Goal: Information Seeking & Learning: Understand process/instructions

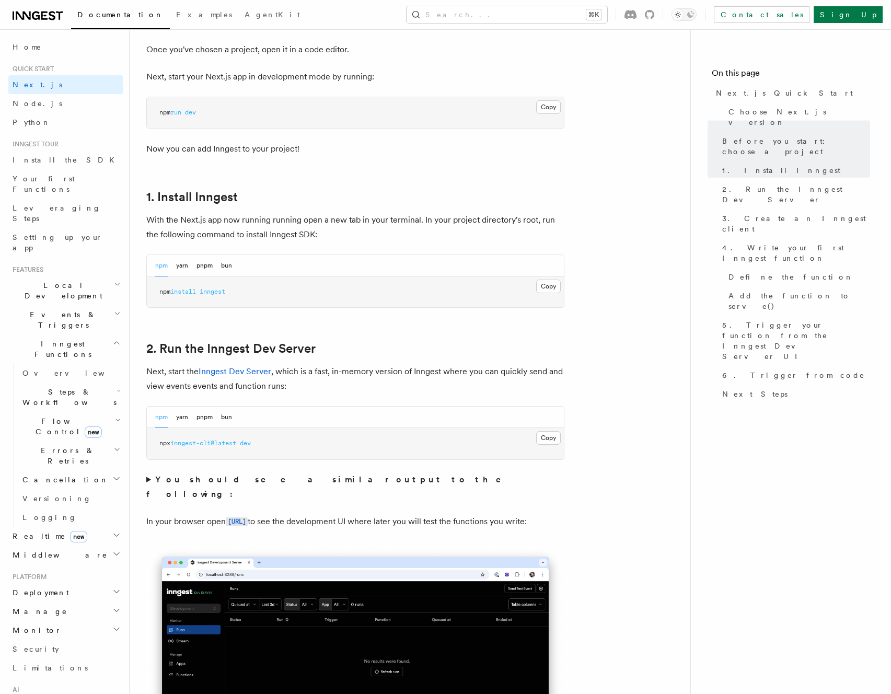
scroll to position [448, 0]
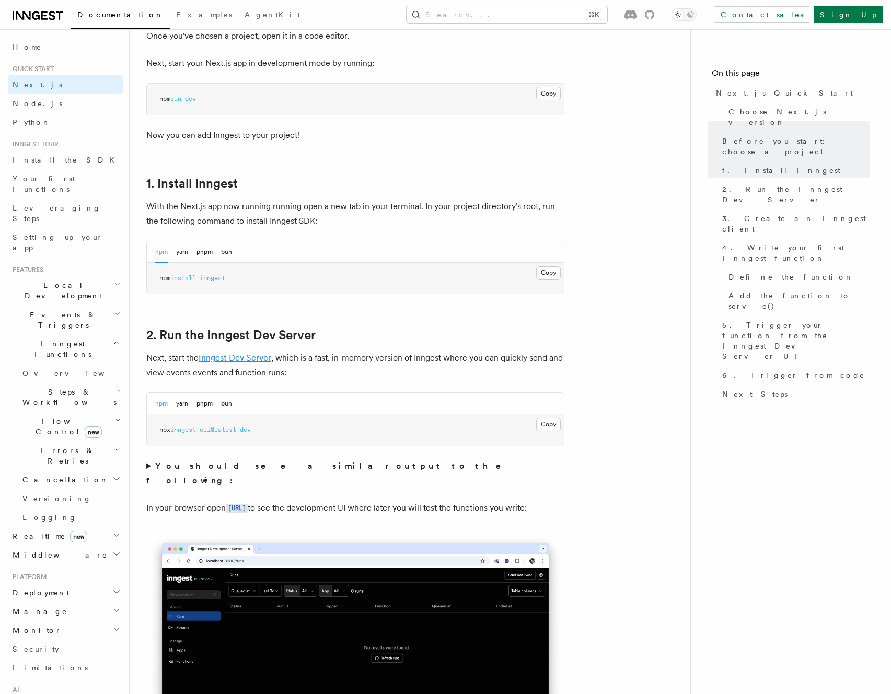
click at [228, 360] on link "Inngest Dev Server" at bounding box center [235, 358] width 73 height 10
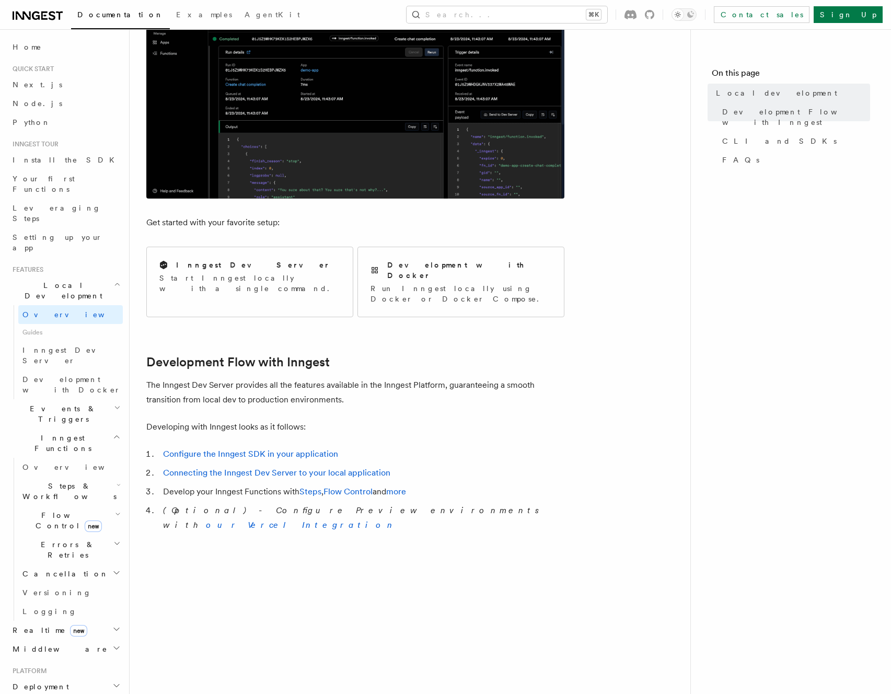
scroll to position [290, 0]
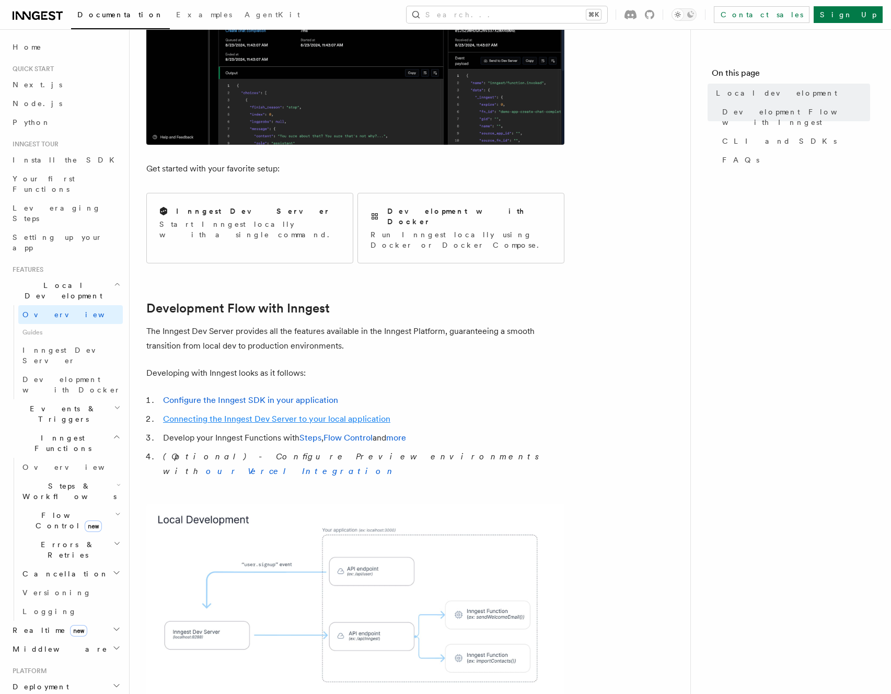
click at [208, 414] on link "Connecting the Inngest Dev Server to your local application" at bounding box center [276, 419] width 227 height 10
click at [68, 346] on span "Inngest Dev Server" at bounding box center [66, 355] width 89 height 19
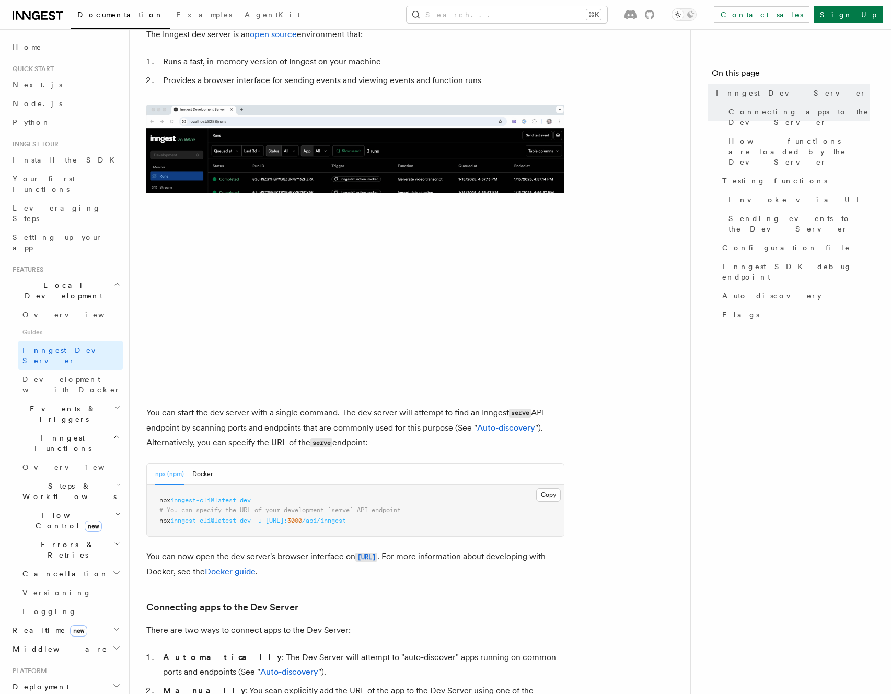
scroll to position [407, 0]
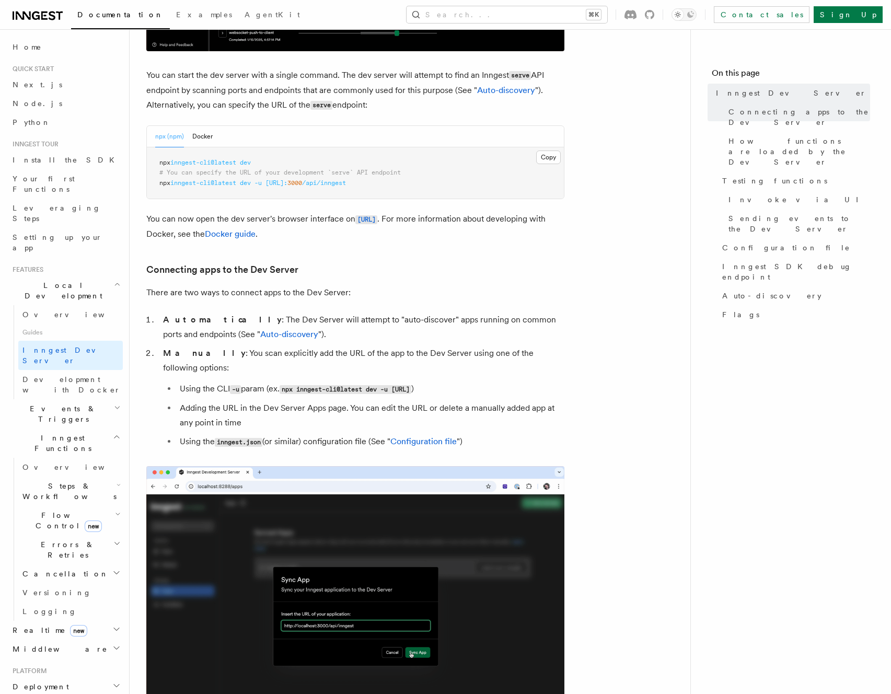
click at [212, 126] on div "npx (npm) Docker" at bounding box center [355, 136] width 417 height 21
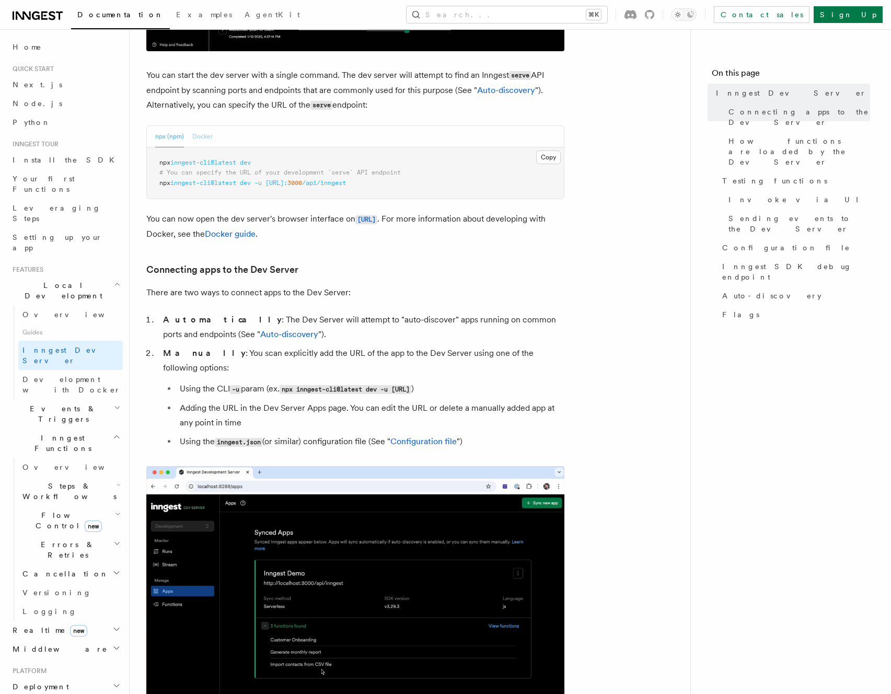
click at [207, 129] on button "Docker" at bounding box center [202, 136] width 20 height 21
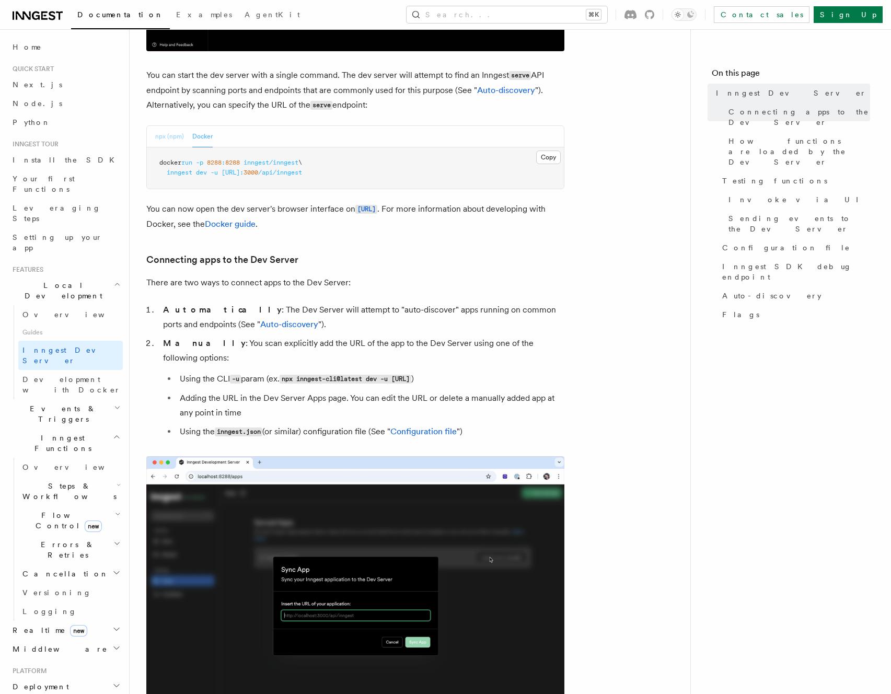
click at [171, 134] on button "npx (npm)" at bounding box center [169, 136] width 29 height 21
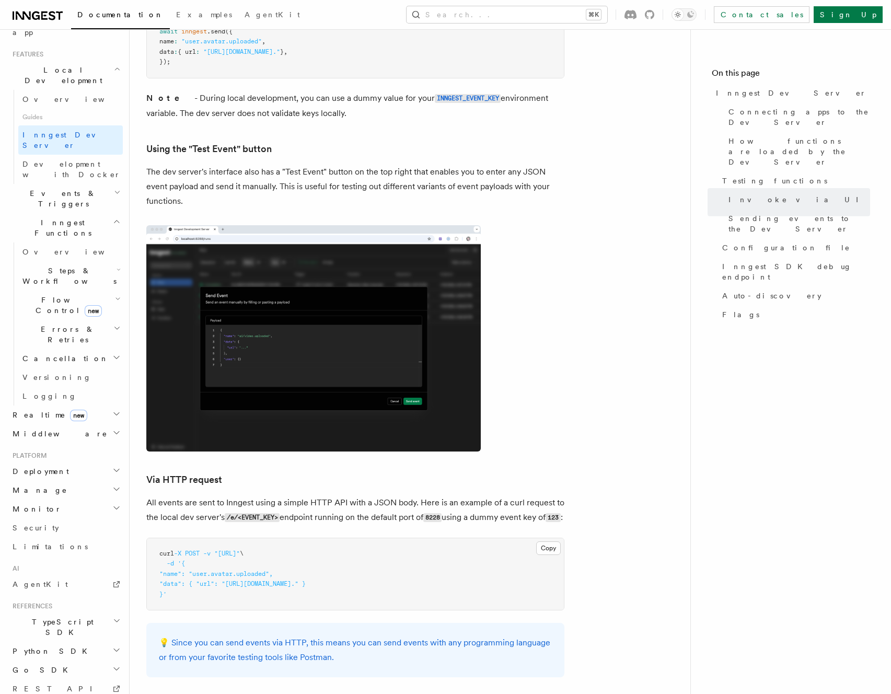
scroll to position [2077, 0]
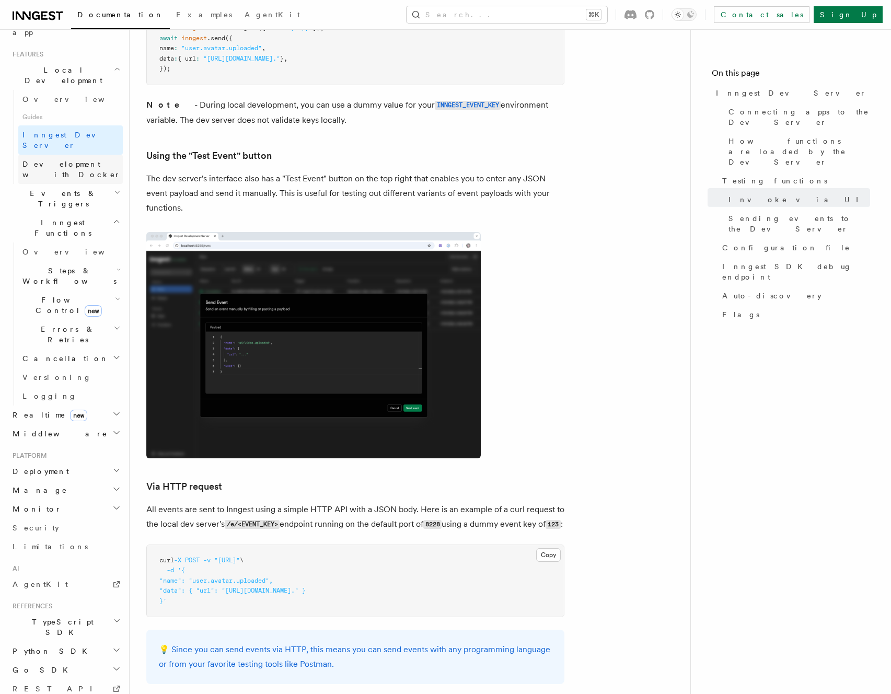
click at [88, 160] on span "Development with Docker" at bounding box center [71, 169] width 98 height 19
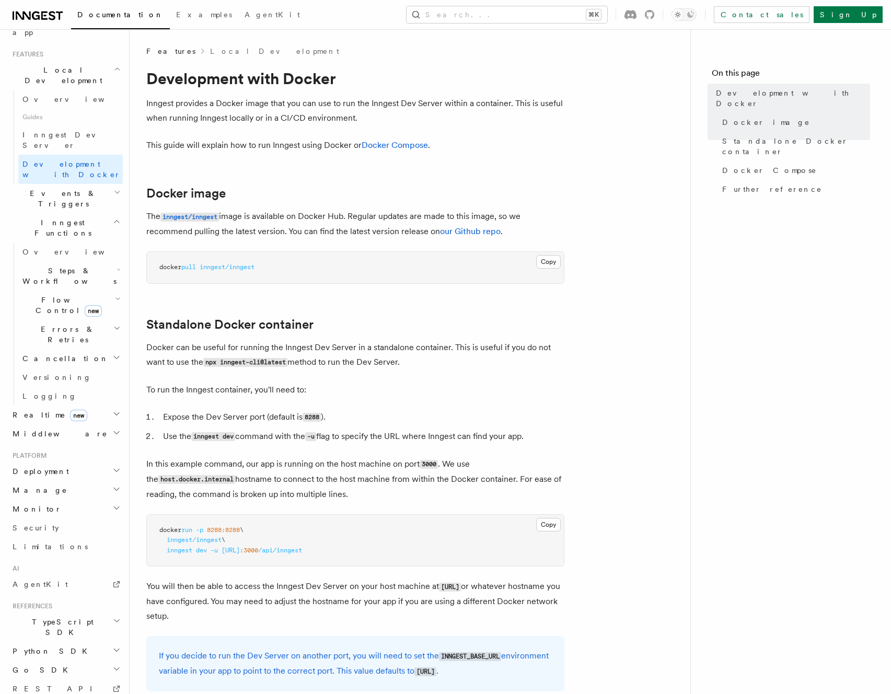
click at [307, 113] on p "Inngest provides a Docker image that you can use to run the Inngest Dev Server …" at bounding box center [355, 110] width 418 height 29
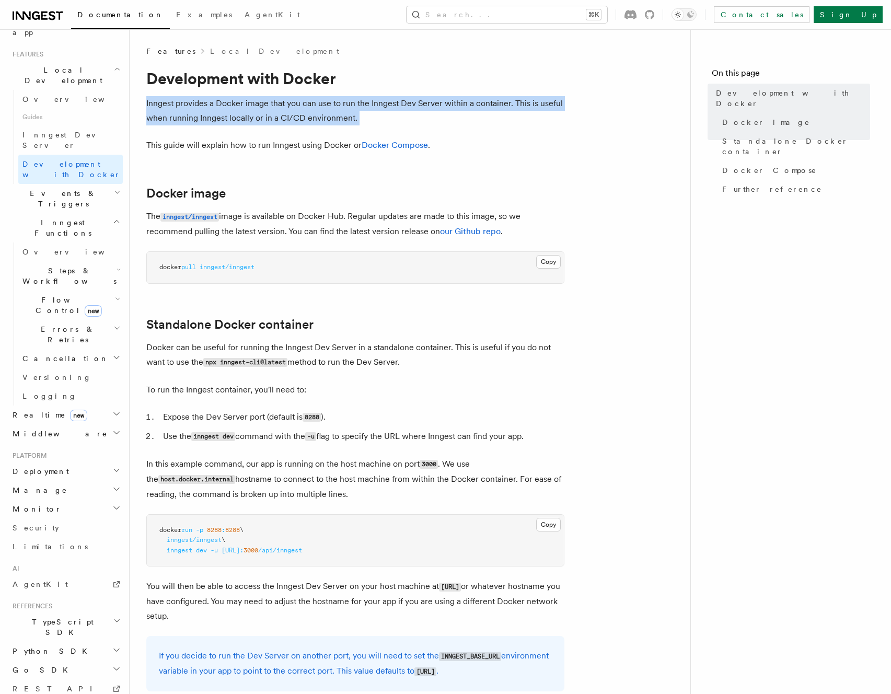
click at [307, 113] on p "Inngest provides a Docker image that you can use to run the Inngest Dev Server …" at bounding box center [355, 110] width 418 height 29
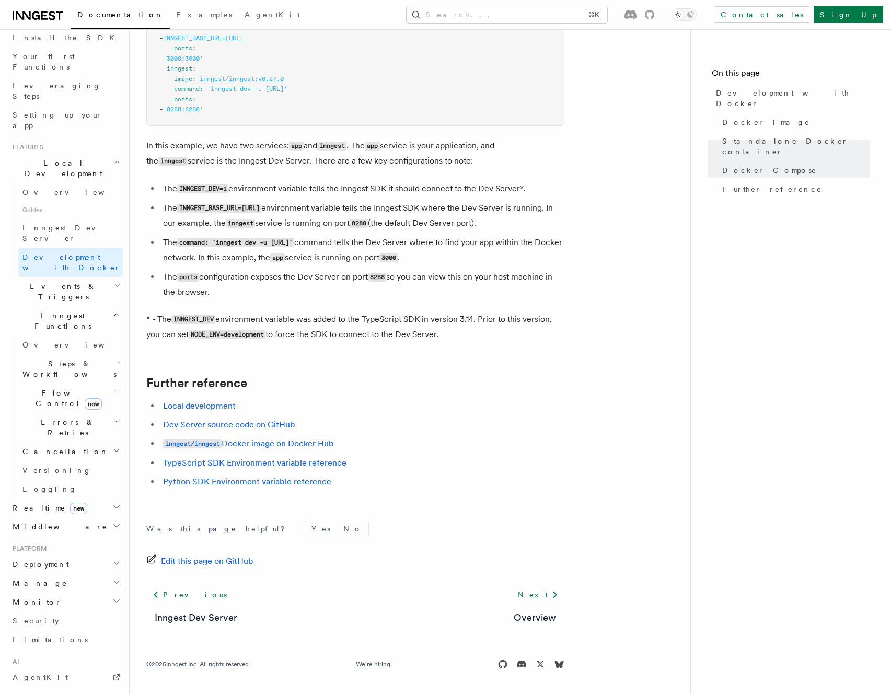
scroll to position [63, 0]
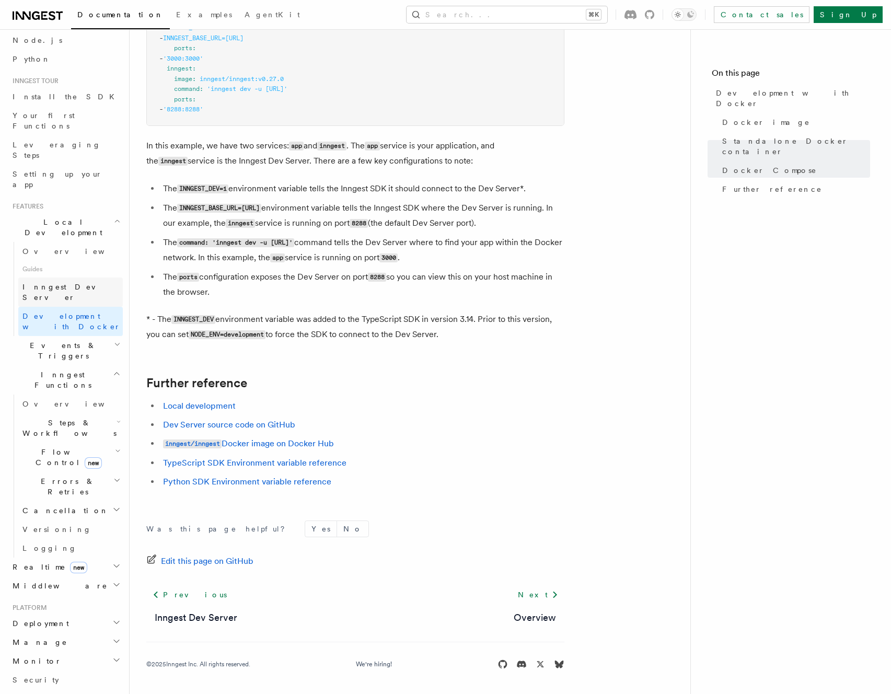
click at [67, 283] on span "Inngest Dev Server" at bounding box center [66, 292] width 89 height 19
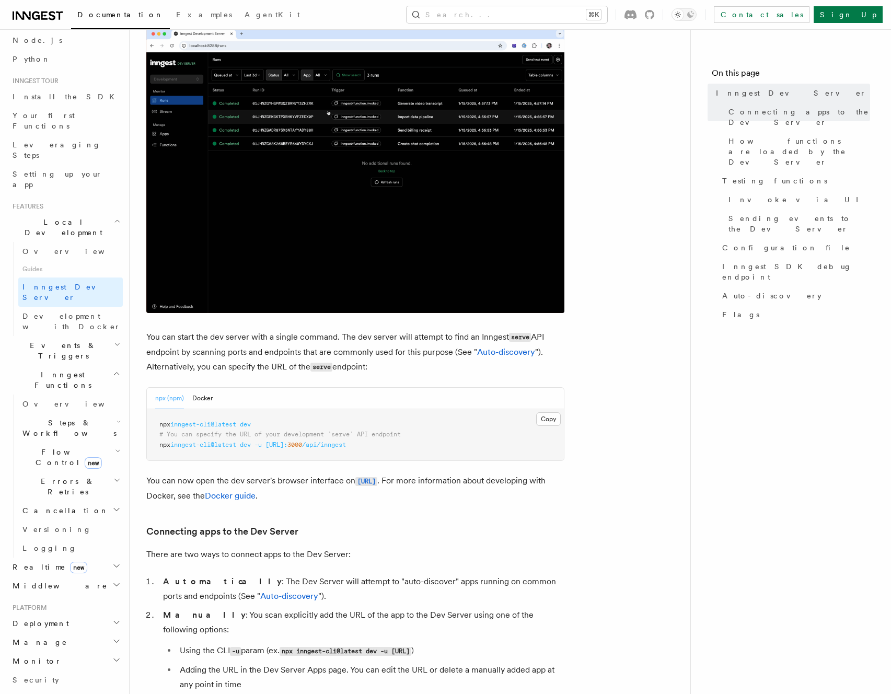
scroll to position [199, 0]
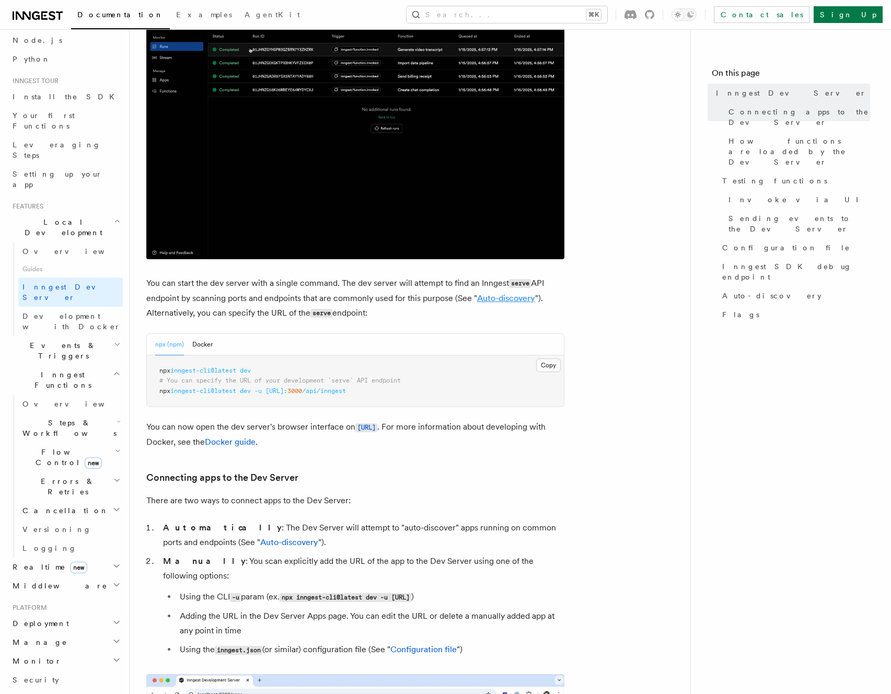
click at [500, 300] on link "Auto-discovery" at bounding box center [506, 298] width 58 height 10
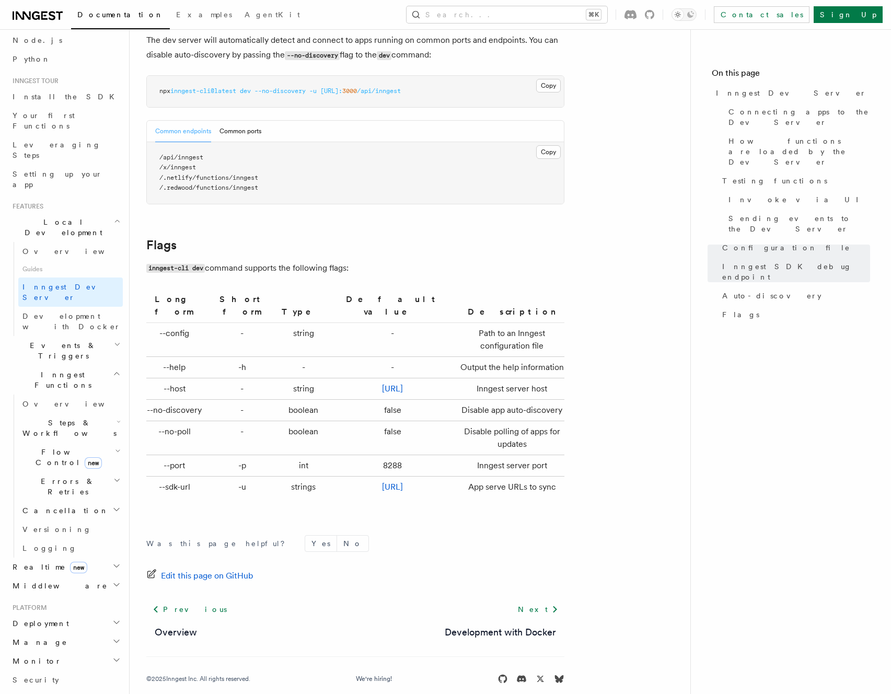
scroll to position [3265, 0]
